Goal: Find contact information: Find contact information

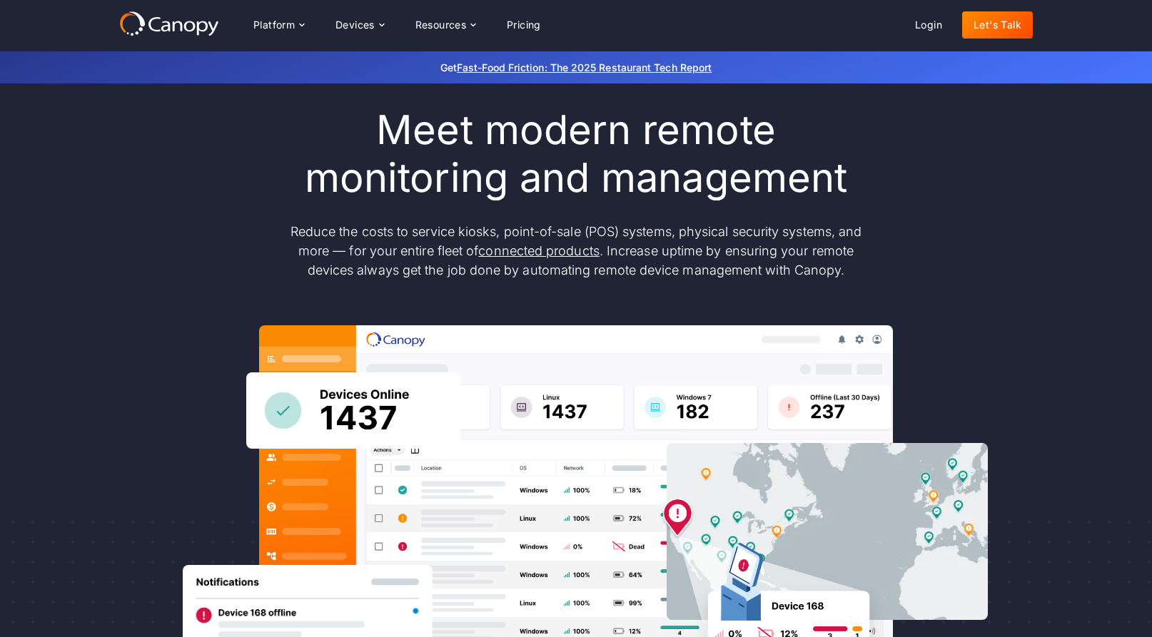
scroll to position [59, 0]
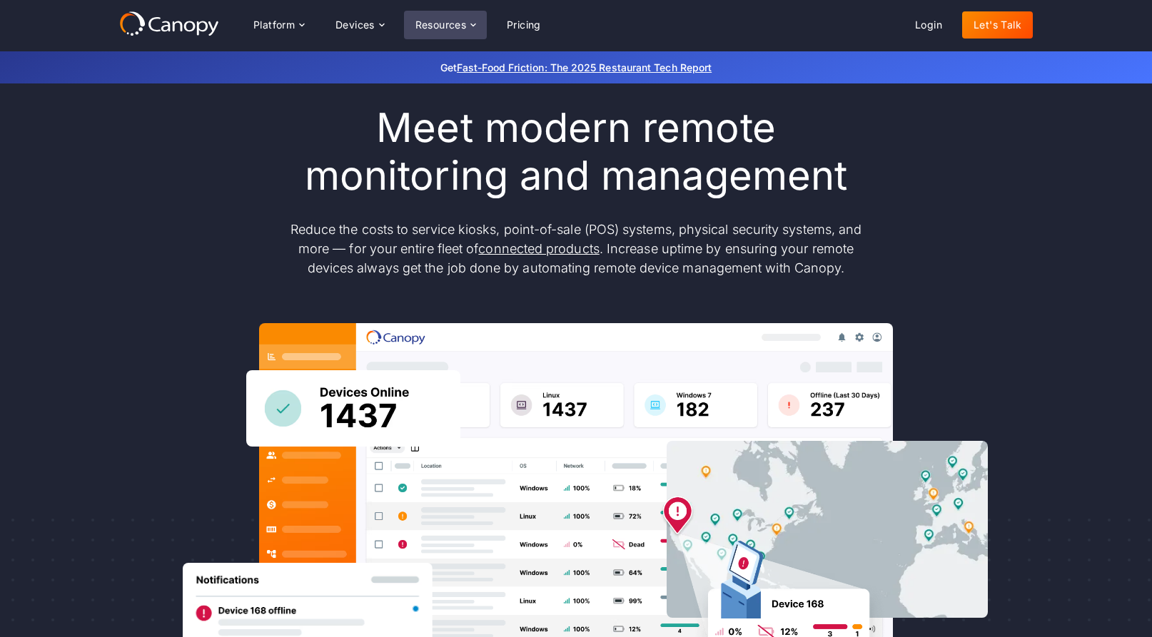
click at [465, 20] on div "Resources" at bounding box center [440, 25] width 51 height 10
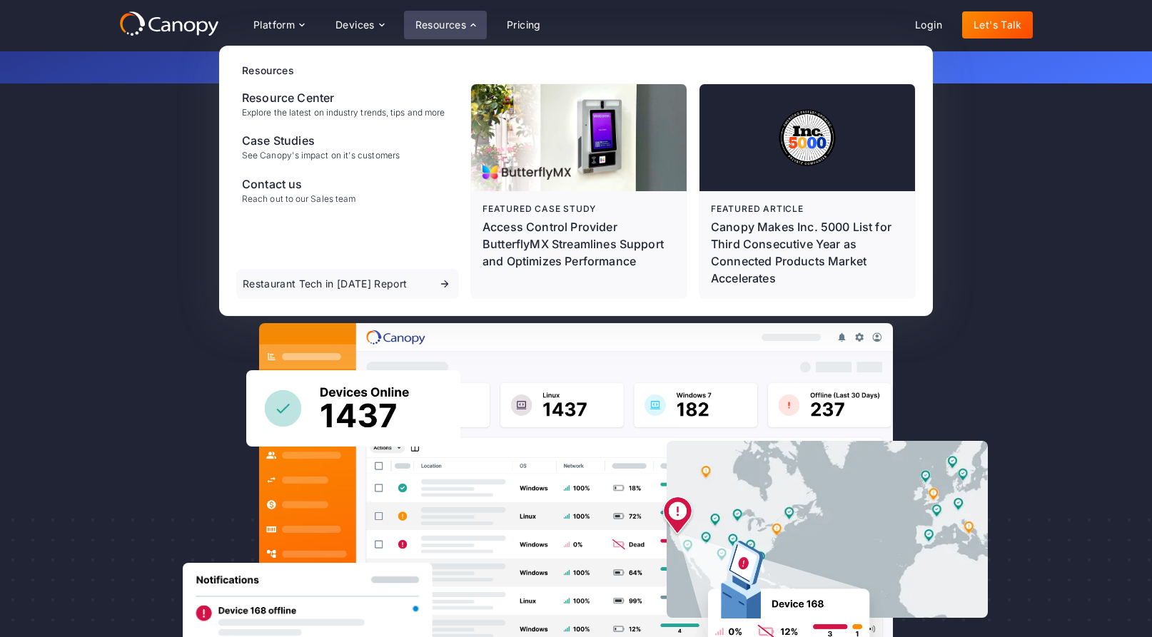
click at [466, 20] on div "Resources" at bounding box center [440, 25] width 51 height 10
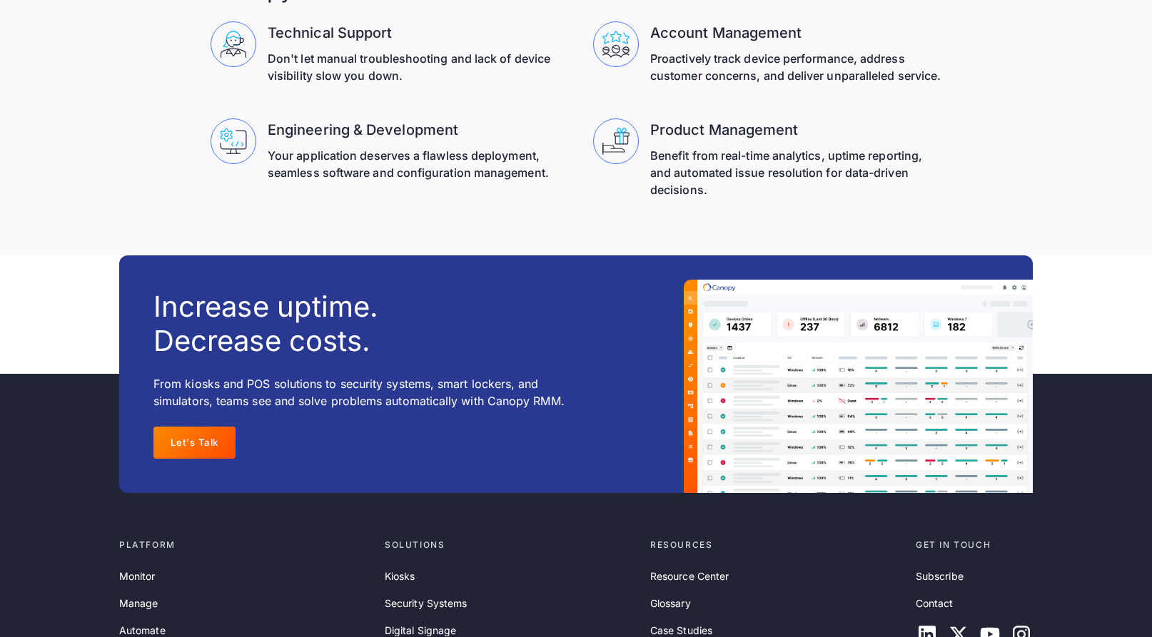
scroll to position [4625, 0]
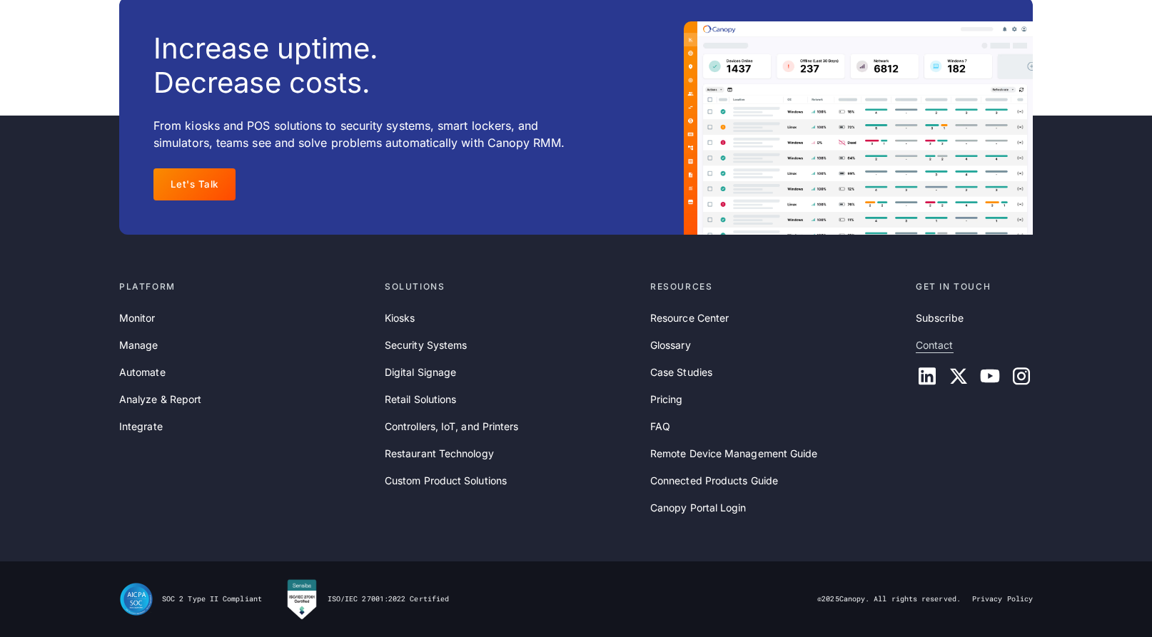
click at [943, 349] on link "Contact" at bounding box center [934, 346] width 38 height 16
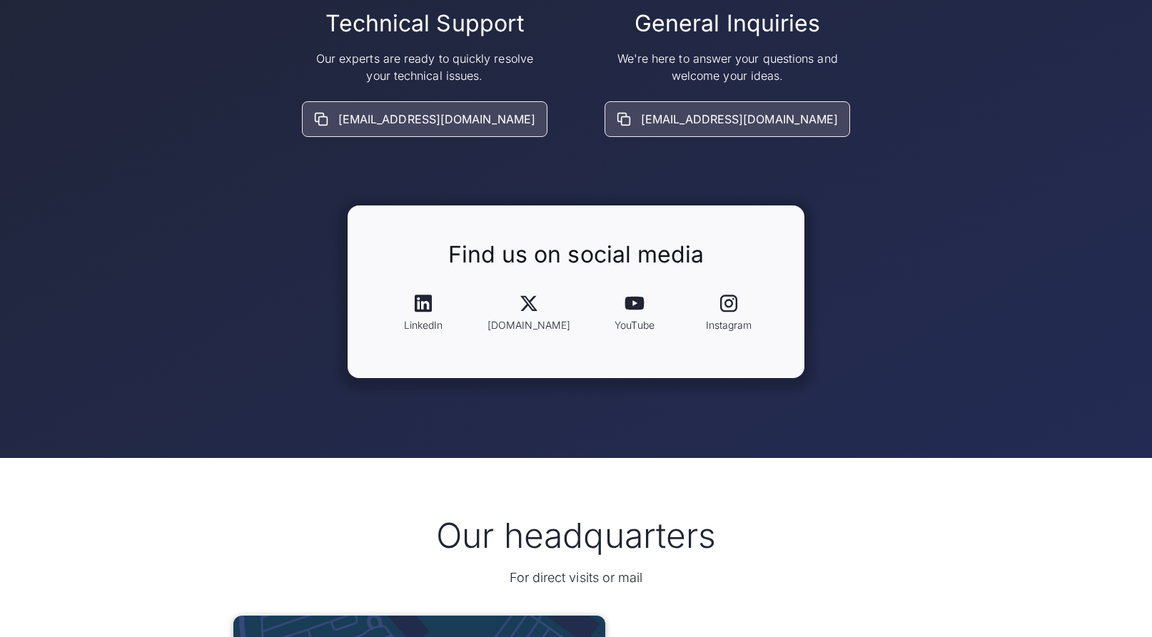
scroll to position [306, 0]
